Goal: Task Accomplishment & Management: Manage account settings

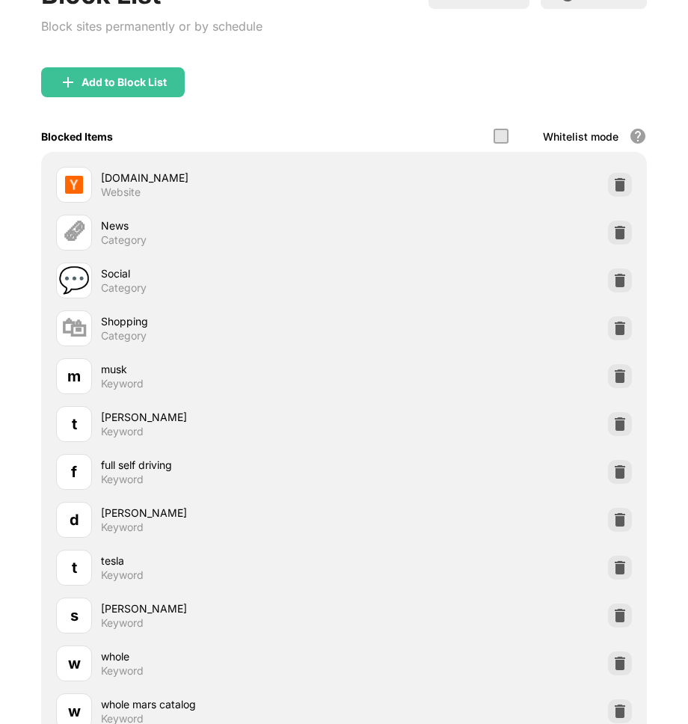
scroll to position [177, 0]
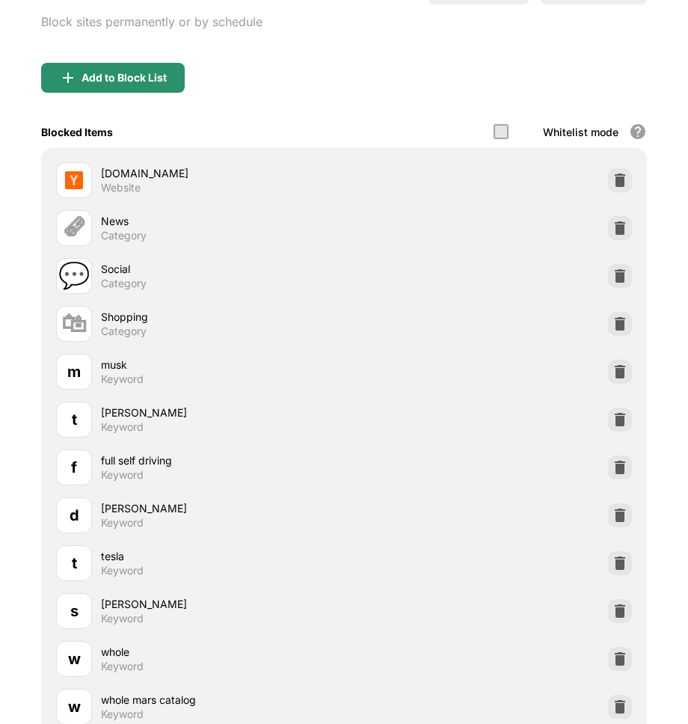
click at [164, 85] on div "Add to Block List" at bounding box center [113, 78] width 144 height 30
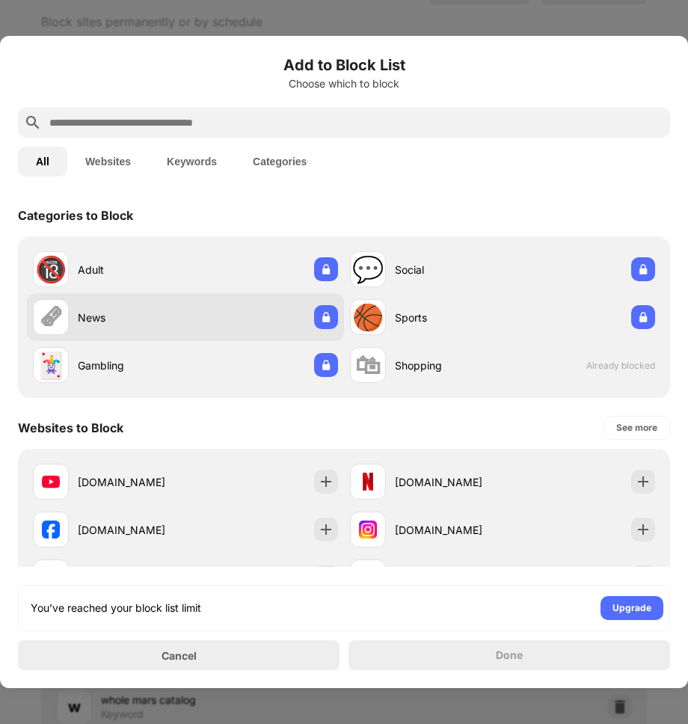
click at [209, 309] on div "🗞 News" at bounding box center [185, 317] width 317 height 48
click at [325, 322] on img at bounding box center [326, 317] width 15 height 15
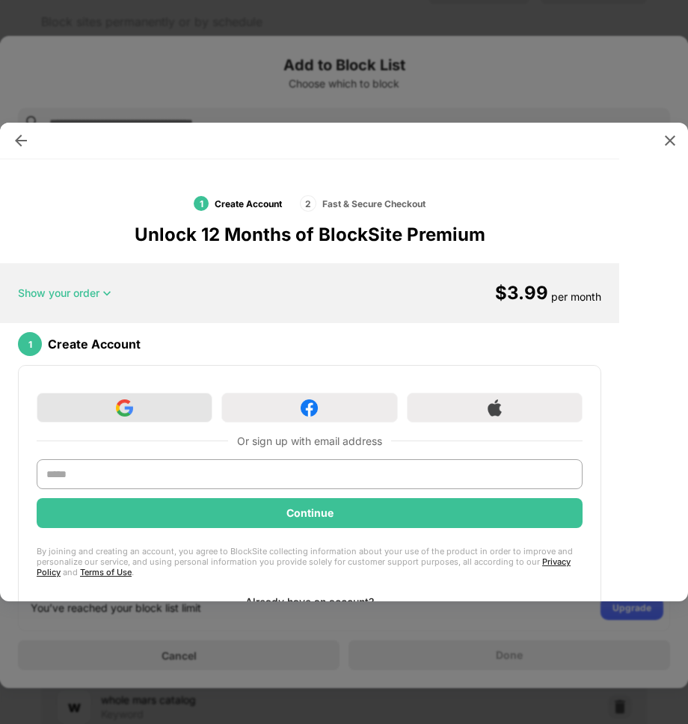
click at [169, 405] on div at bounding box center [125, 408] width 176 height 30
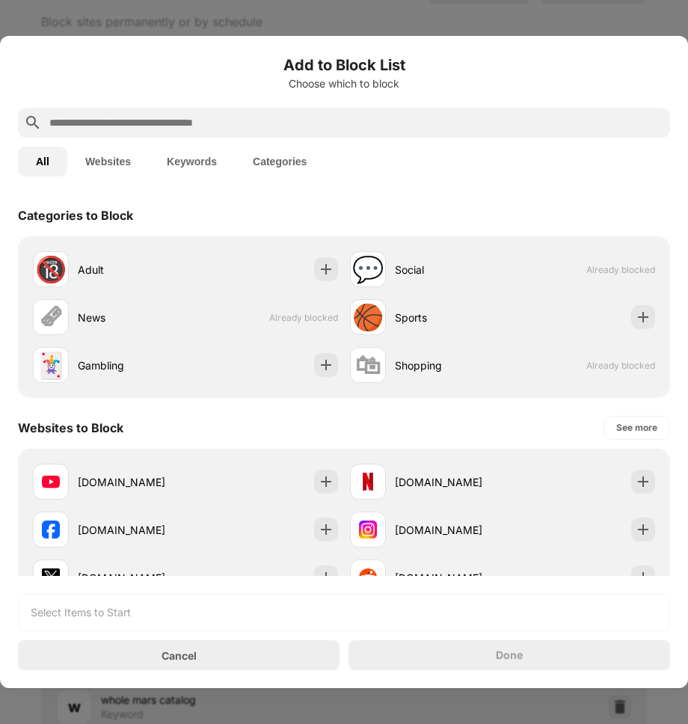
click at [274, 164] on button "Categories" at bounding box center [280, 162] width 90 height 30
